Goal: Task Accomplishment & Management: Use online tool/utility

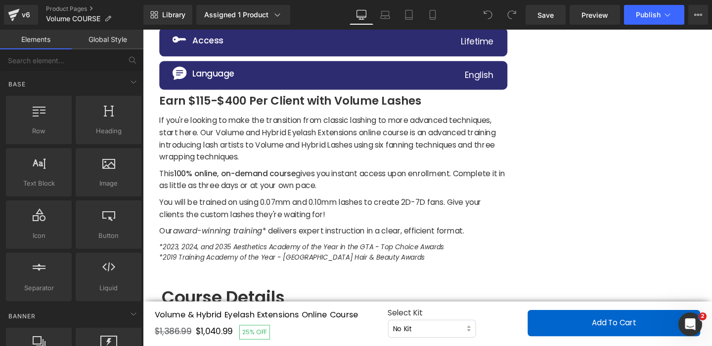
scroll to position [713, 0]
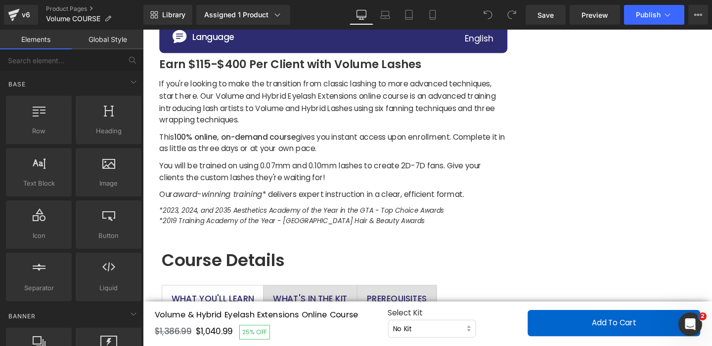
click at [228, 220] on icon "*2023, 2024, and 2035 Aesthetics Academy of the Year in the GTA - Top Choice Aw…" at bounding box center [309, 220] width 299 height 10
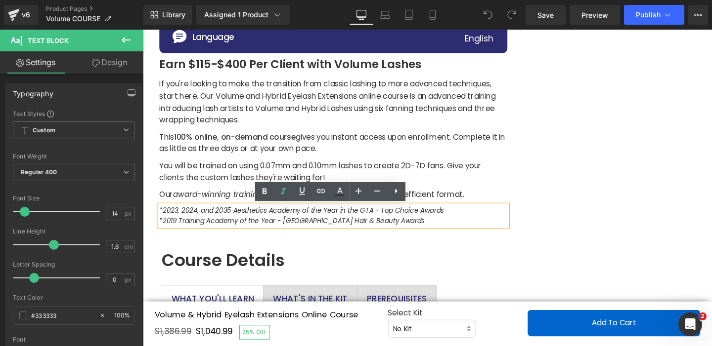
click at [230, 220] on icon "*2023, 2024, and 2035 Aesthetics Academy of the Year in the GTA - Top Choice Aw…" at bounding box center [309, 220] width 299 height 10
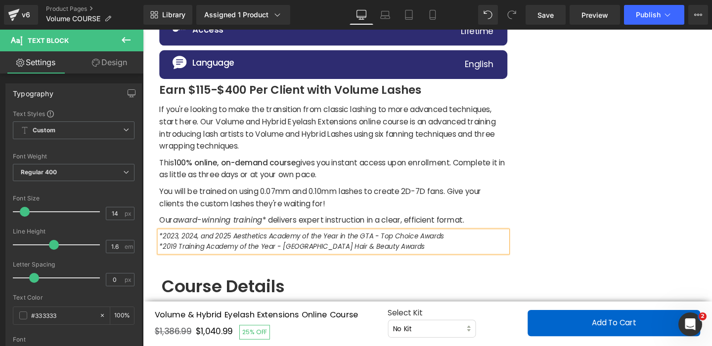
scroll to position [667, 0]
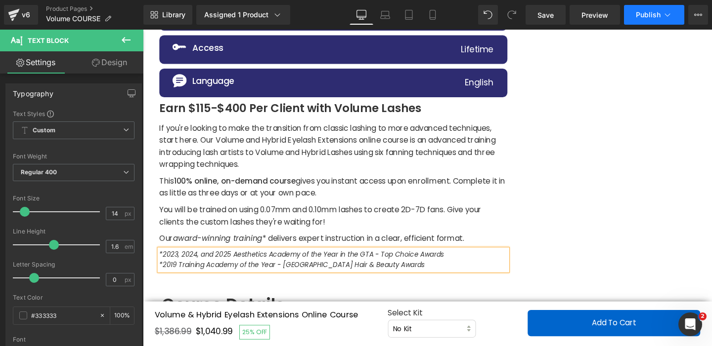
click at [643, 21] on button "Publish" at bounding box center [654, 15] width 60 height 20
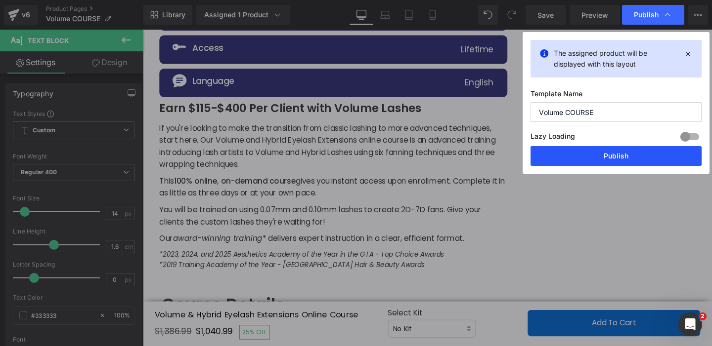
click at [546, 158] on button "Publish" at bounding box center [615, 156] width 171 height 20
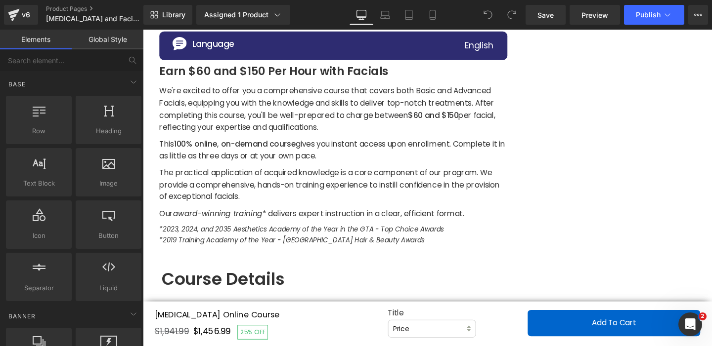
click at [227, 241] on icon "*2023, 2024, and 2035 Aesthetics Academy of the Year in the GTA - Top Choice Aw…" at bounding box center [309, 240] width 299 height 10
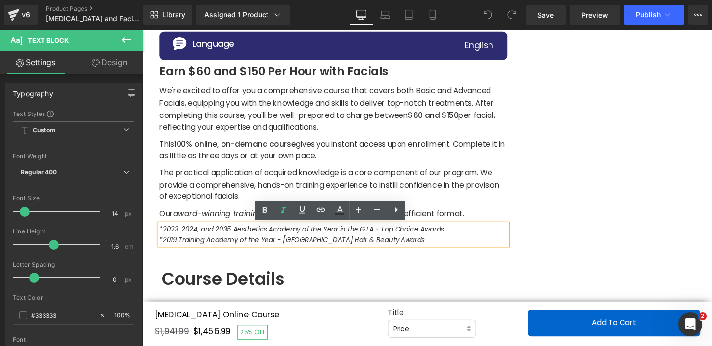
click at [230, 241] on icon "*2023, 2024, and 2035 Aesthetics Academy of the Year in the GTA - Top Choice Aw…" at bounding box center [309, 240] width 299 height 10
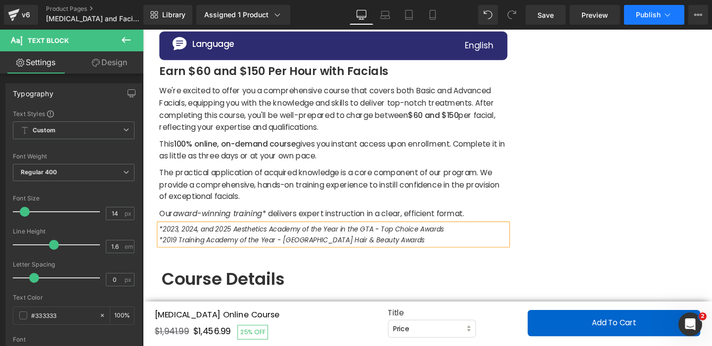
click at [645, 18] on span "Publish" at bounding box center [648, 15] width 25 height 8
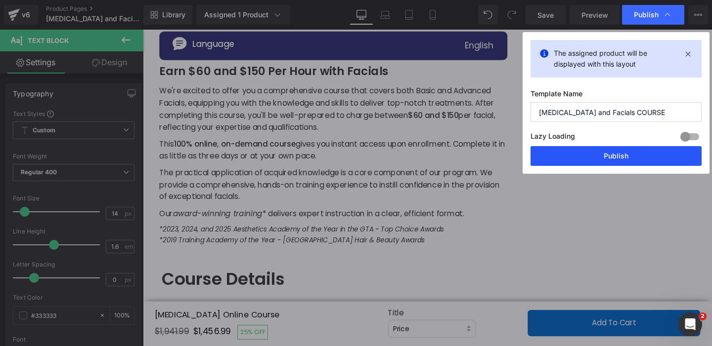
click at [540, 163] on button "Publish" at bounding box center [615, 156] width 171 height 20
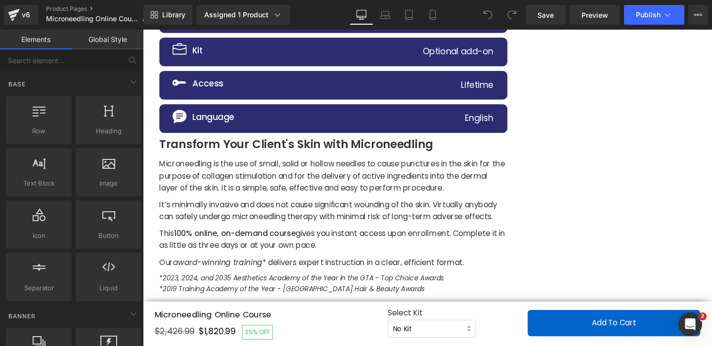
scroll to position [706, 0]
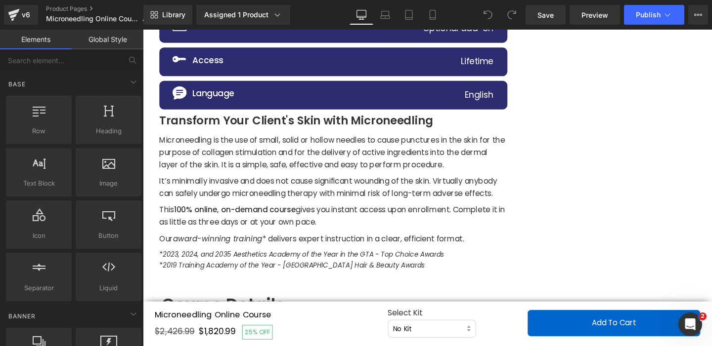
click at [232, 271] on icon "*2023, 2024, and 2035 Aesthetics Academy of the Year in the GTA - Top Choice Aw…" at bounding box center [309, 266] width 299 height 10
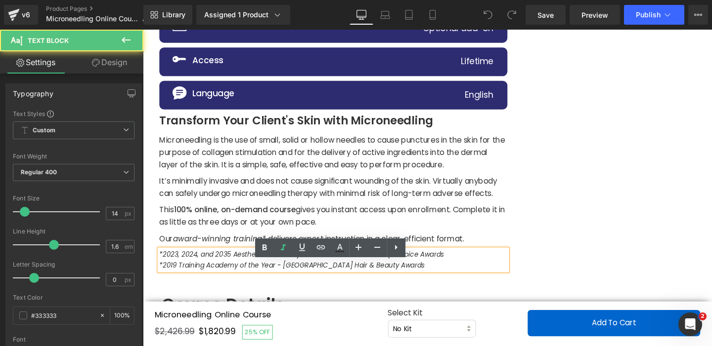
click at [232, 271] on icon "*2023, 2024, and 2035 Aesthetics Academy of the Year in the GTA - Top Choice Aw…" at bounding box center [309, 266] width 299 height 10
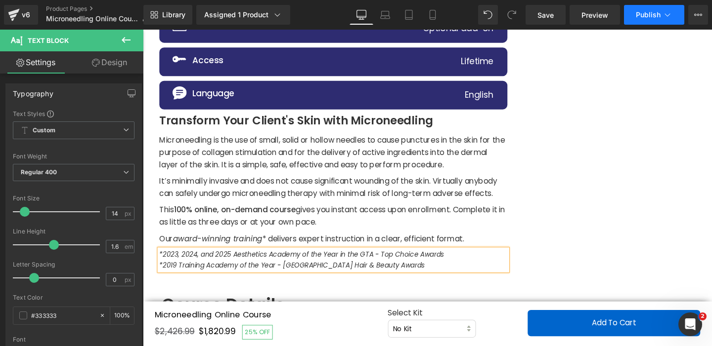
click at [640, 17] on span "Publish" at bounding box center [648, 15] width 25 height 8
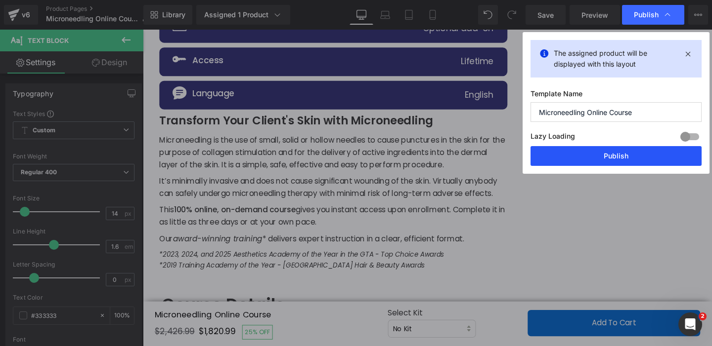
click at [548, 158] on button "Publish" at bounding box center [615, 156] width 171 height 20
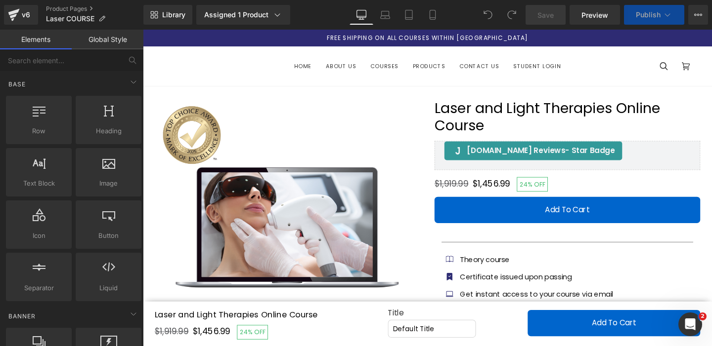
scroll to position [794, 0]
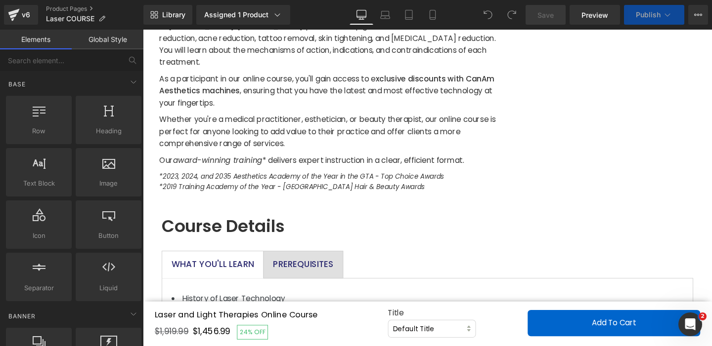
click at [232, 183] on icon "*2023, 2024, and 2035 Aesthetics Academy of the Year in the GTA - Top Choice Aw…" at bounding box center [309, 184] width 299 height 10
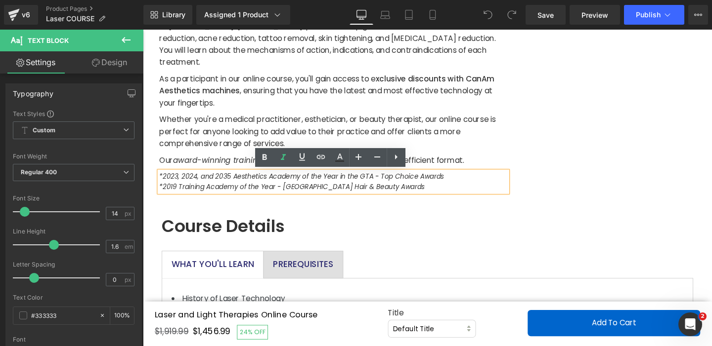
click at [231, 183] on icon "*2023, 2024, and 2035 Aesthetics Academy of the Year in the GTA - Top Choice Aw…" at bounding box center [309, 184] width 299 height 10
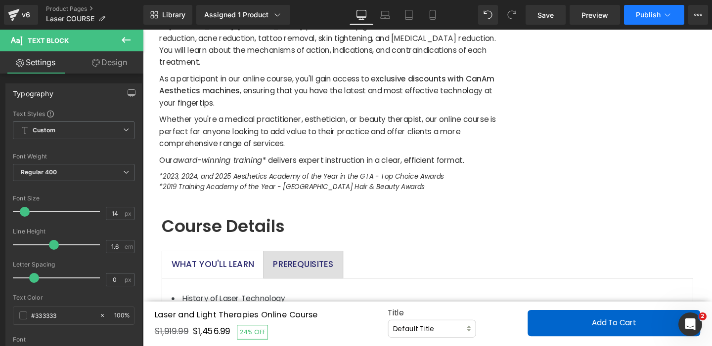
click at [636, 15] on span "Publish" at bounding box center [648, 15] width 25 height 8
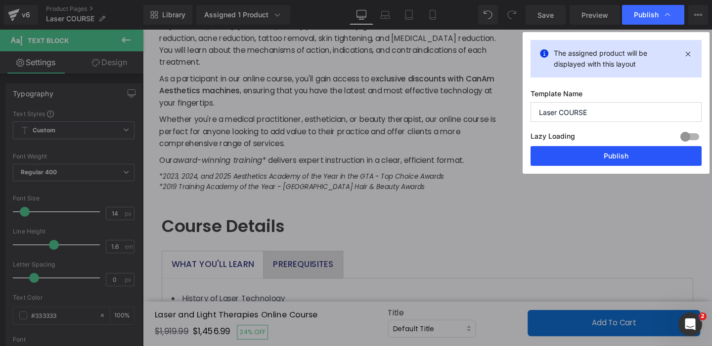
click at [540, 149] on button "Publish" at bounding box center [615, 156] width 171 height 20
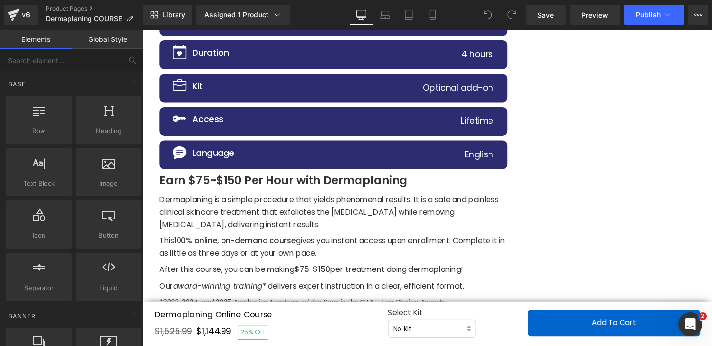
scroll to position [703, 0]
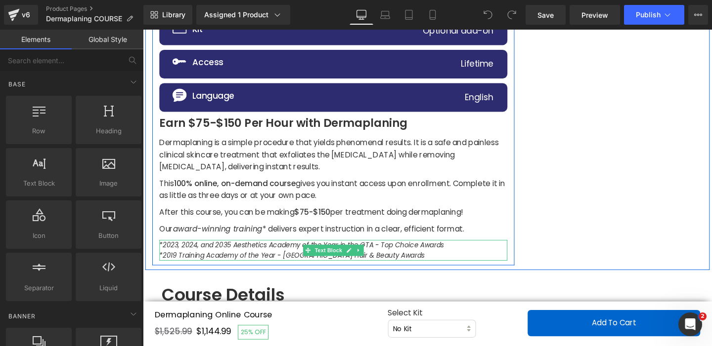
click at [229, 256] on icon "*2023, 2024, and 2035 Aesthetics Academy of the Year in the GTA - Top Choice Aw…" at bounding box center [309, 257] width 299 height 10
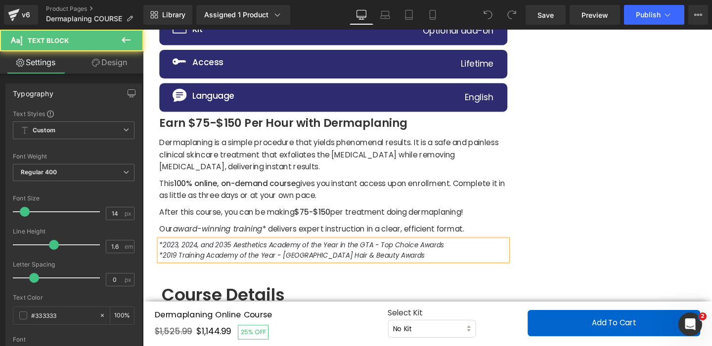
click at [232, 259] on icon "*2023, 2024, and 2035 Aesthetics Academy of the Year in the GTA - Top Choice Aw…" at bounding box center [309, 257] width 299 height 10
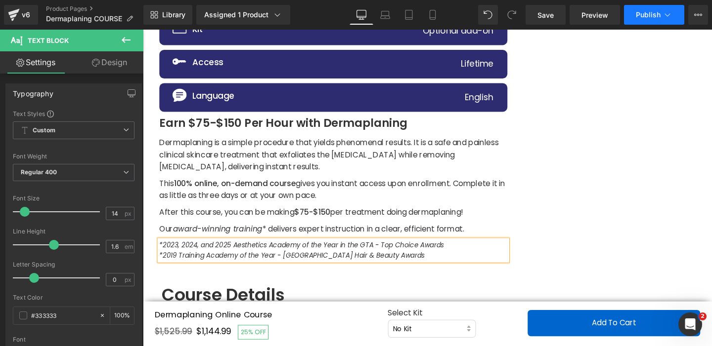
click at [638, 17] on span "Publish" at bounding box center [648, 15] width 25 height 8
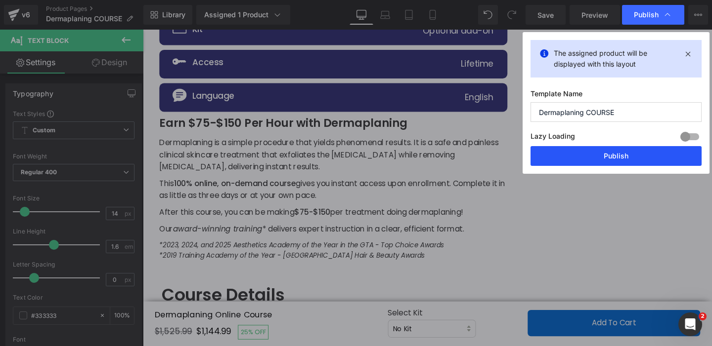
click at [543, 160] on button "Publish" at bounding box center [615, 156] width 171 height 20
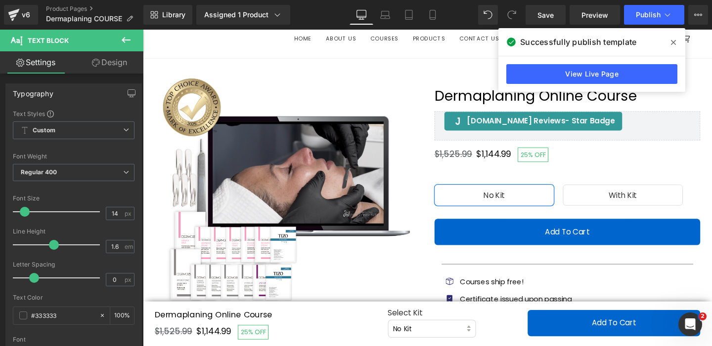
scroll to position [0, 0]
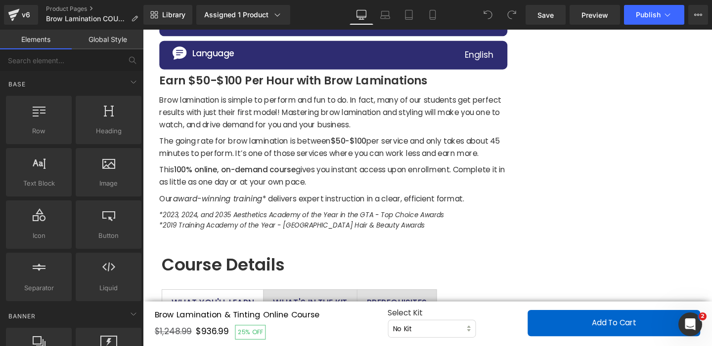
click at [227, 219] on icon "*2023, 2024, and 2035 Aesthetics Academy of the Year in the GTA - Top Choice Aw…" at bounding box center [309, 224] width 299 height 10
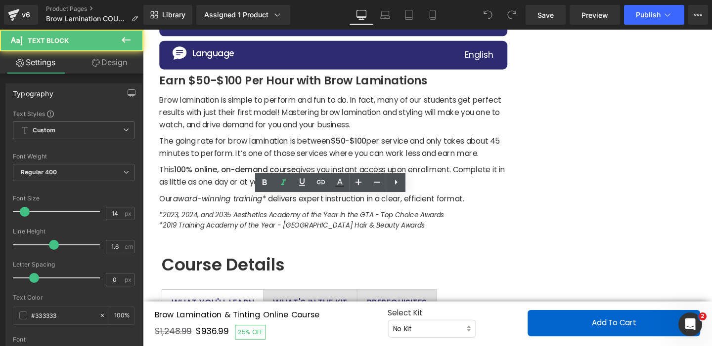
scroll to position [762, 0]
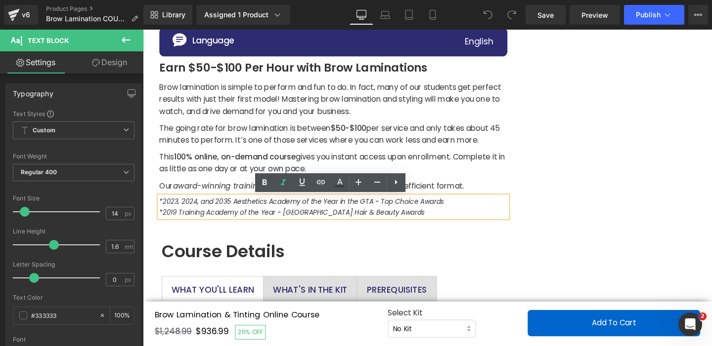
click at [235, 212] on icon "*2023, 2024, and 2035 Aesthetics Academy of the Year in the GTA - Top Choice Aw…" at bounding box center [309, 211] width 299 height 10
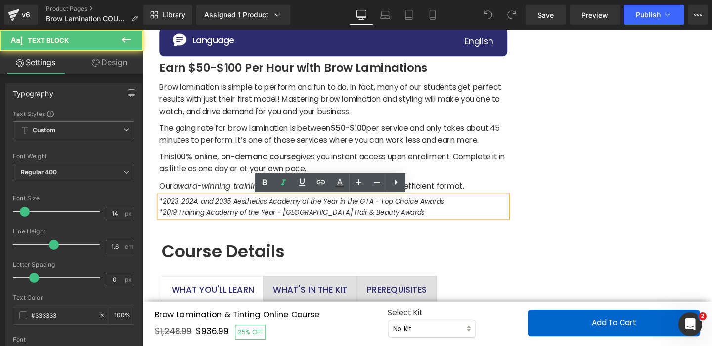
click at [232, 211] on icon "*2023, 2024, and 2035 Aesthetics Academy of the Year in the GTA - Top Choice Aw…" at bounding box center [309, 211] width 299 height 10
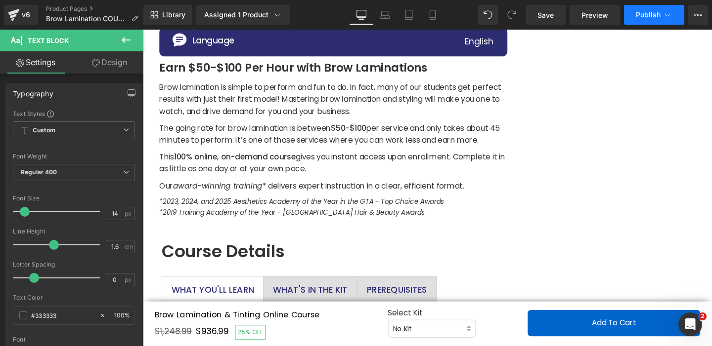
click at [641, 11] on span "Publish" at bounding box center [648, 15] width 25 height 8
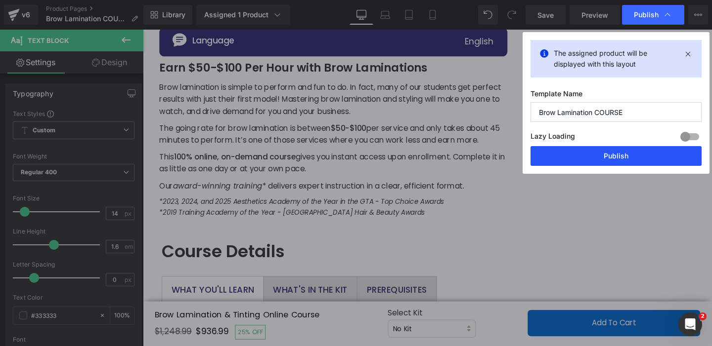
click at [547, 156] on button "Publish" at bounding box center [615, 156] width 171 height 20
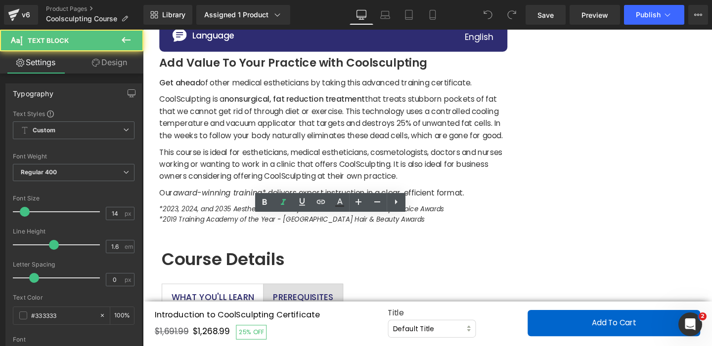
scroll to position [735, 0]
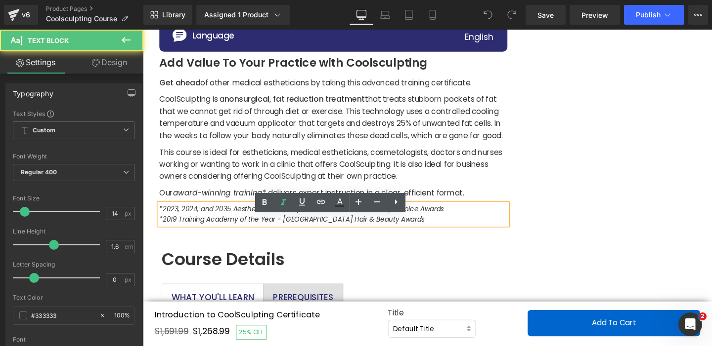
click at [233, 223] on icon "*2023, 2024, and 2035 Aesthetics Academy of the Year in the GTA - Top Choice Aw…" at bounding box center [309, 218] width 299 height 10
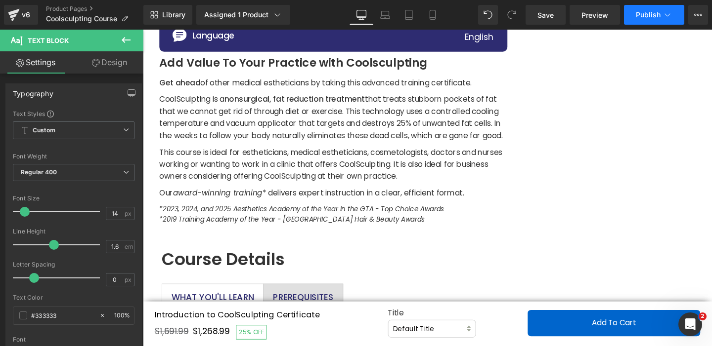
click at [636, 18] on span "Publish" at bounding box center [648, 15] width 25 height 8
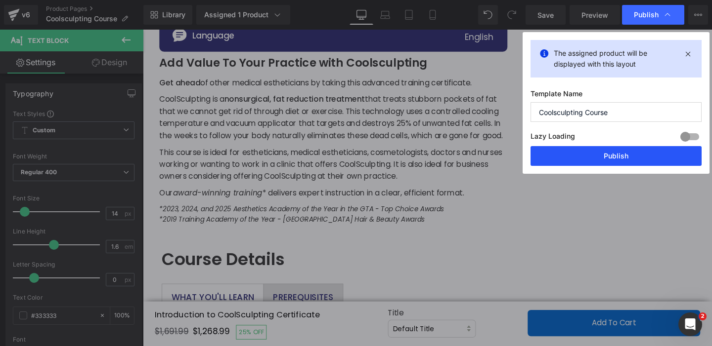
click at [546, 160] on button "Publish" at bounding box center [615, 156] width 171 height 20
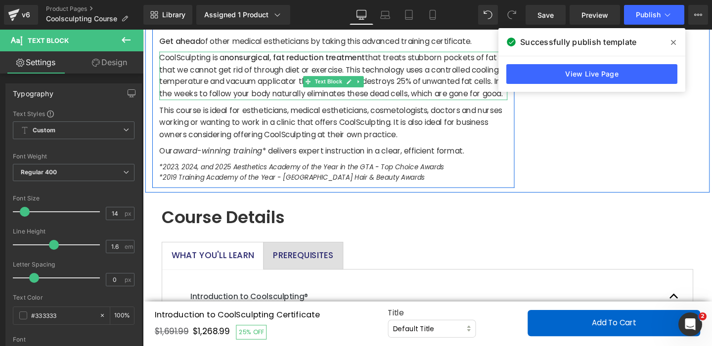
scroll to position [782, 0]
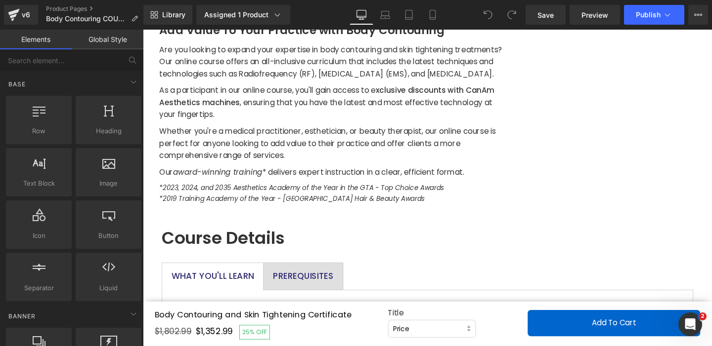
scroll to position [784, 0]
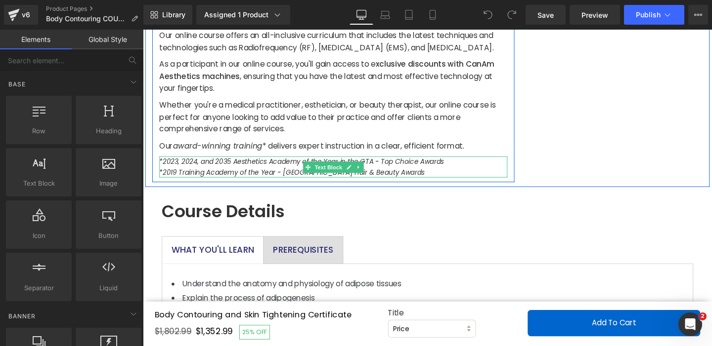
click at [223, 173] on icon "*2023, 2024, and 2035 Aesthetics Academy of the Year in the GTA - Top Choice Aw…" at bounding box center [309, 169] width 299 height 10
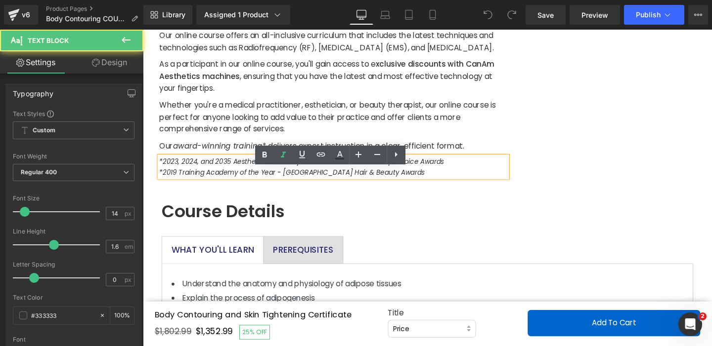
click at [231, 173] on icon "*2023, 2024, and 2035 Aesthetics Academy of the Year in the GTA - Top Choice Aw…" at bounding box center [309, 169] width 299 height 10
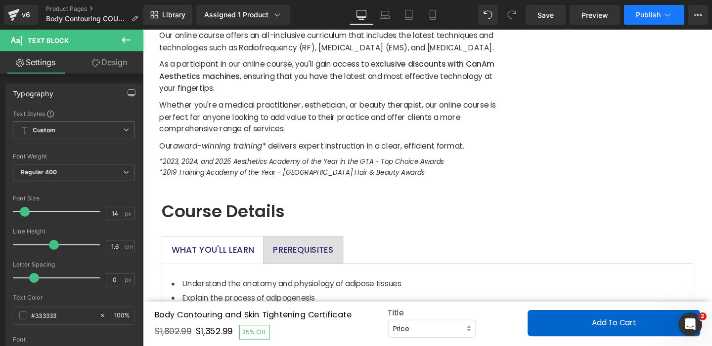
click at [648, 18] on span "Publish" at bounding box center [648, 15] width 25 height 8
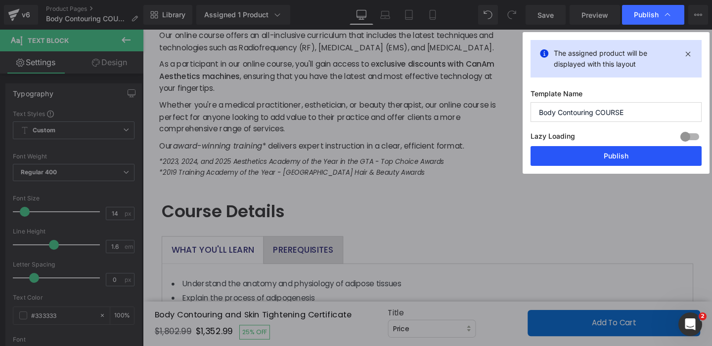
click at [550, 161] on button "Publish" at bounding box center [615, 156] width 171 height 20
